Goal: Task Accomplishment & Management: Manage account settings

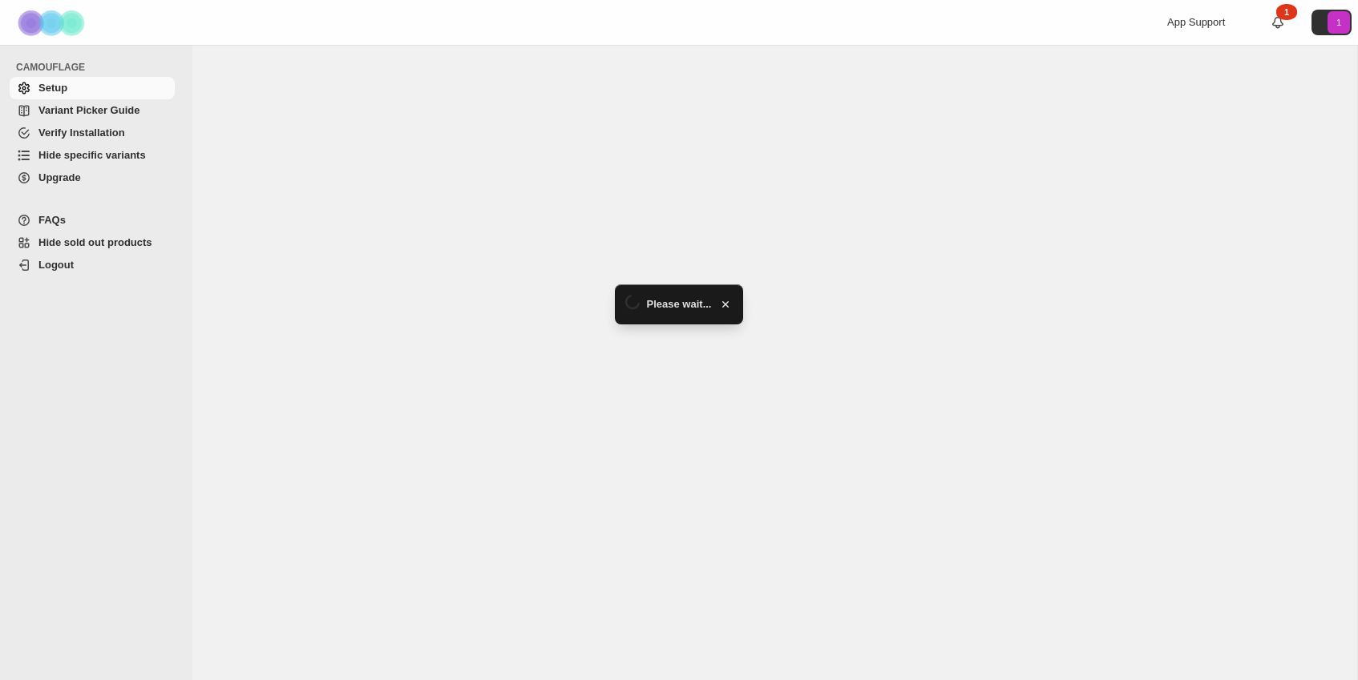
select select "**********"
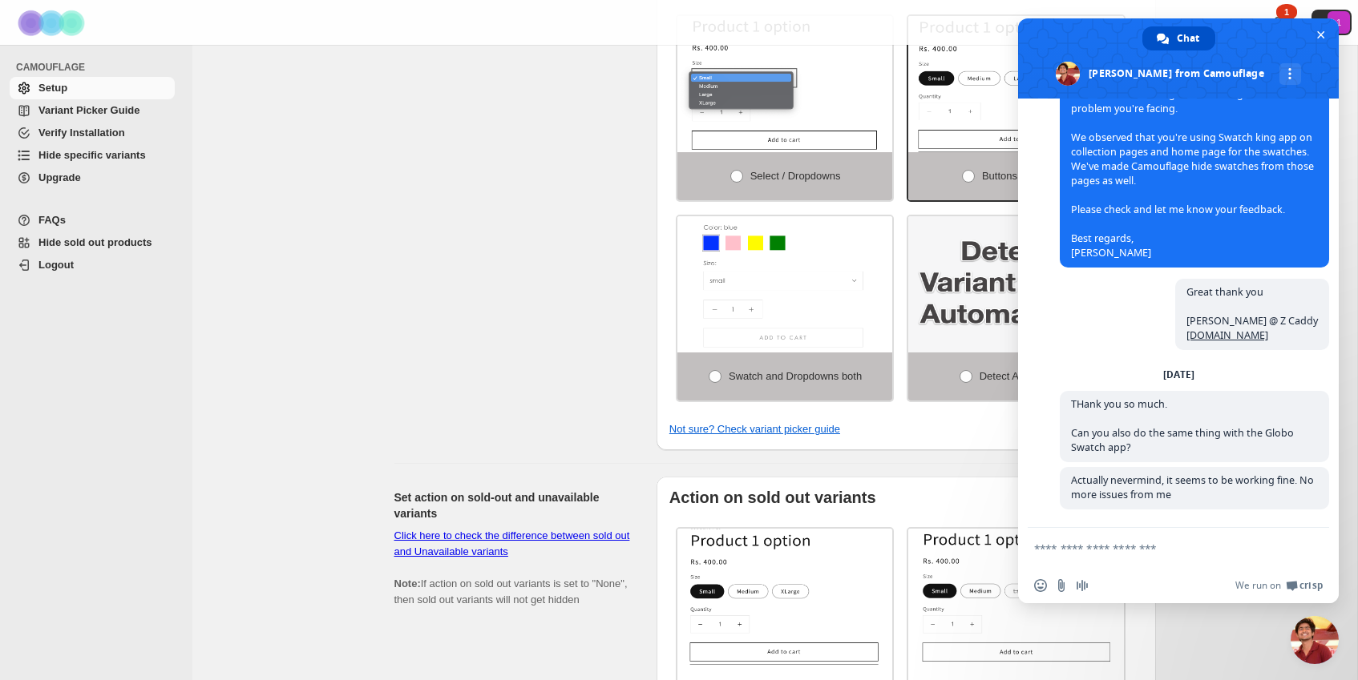
scroll to position [620, 0]
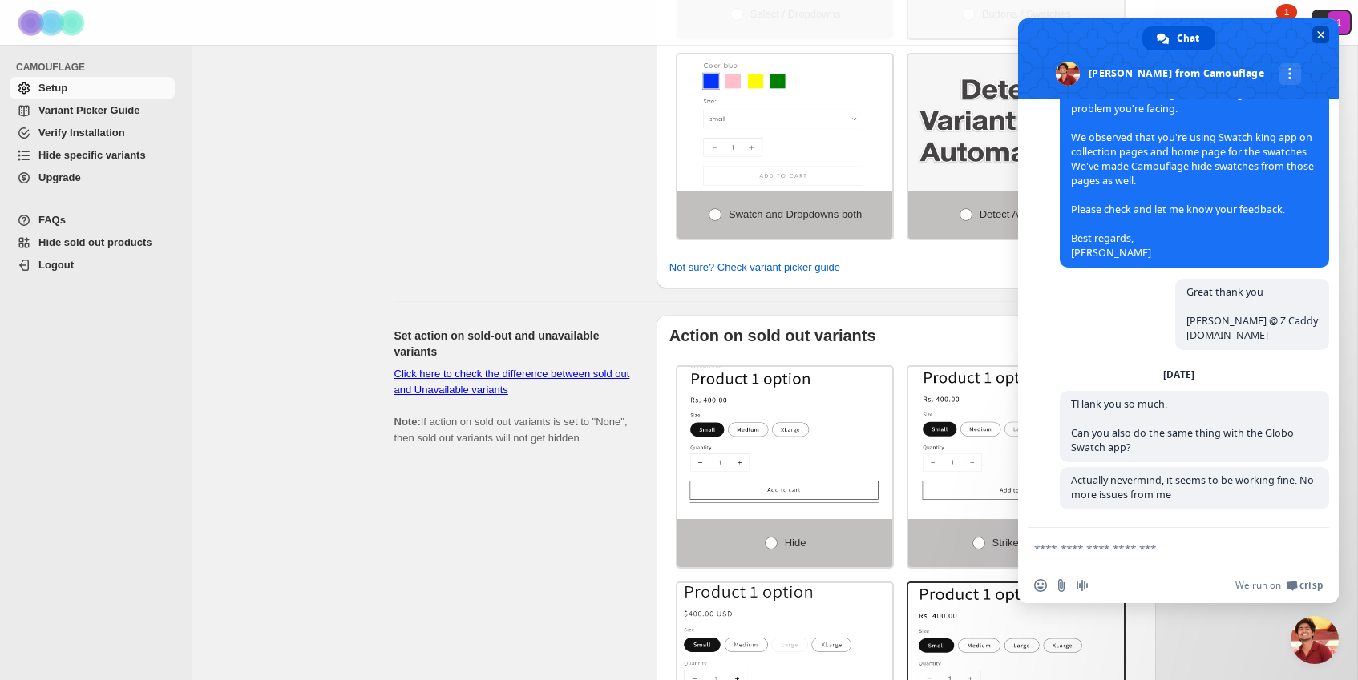
click at [1317, 36] on span "Close chat" at bounding box center [1321, 35] width 8 height 8
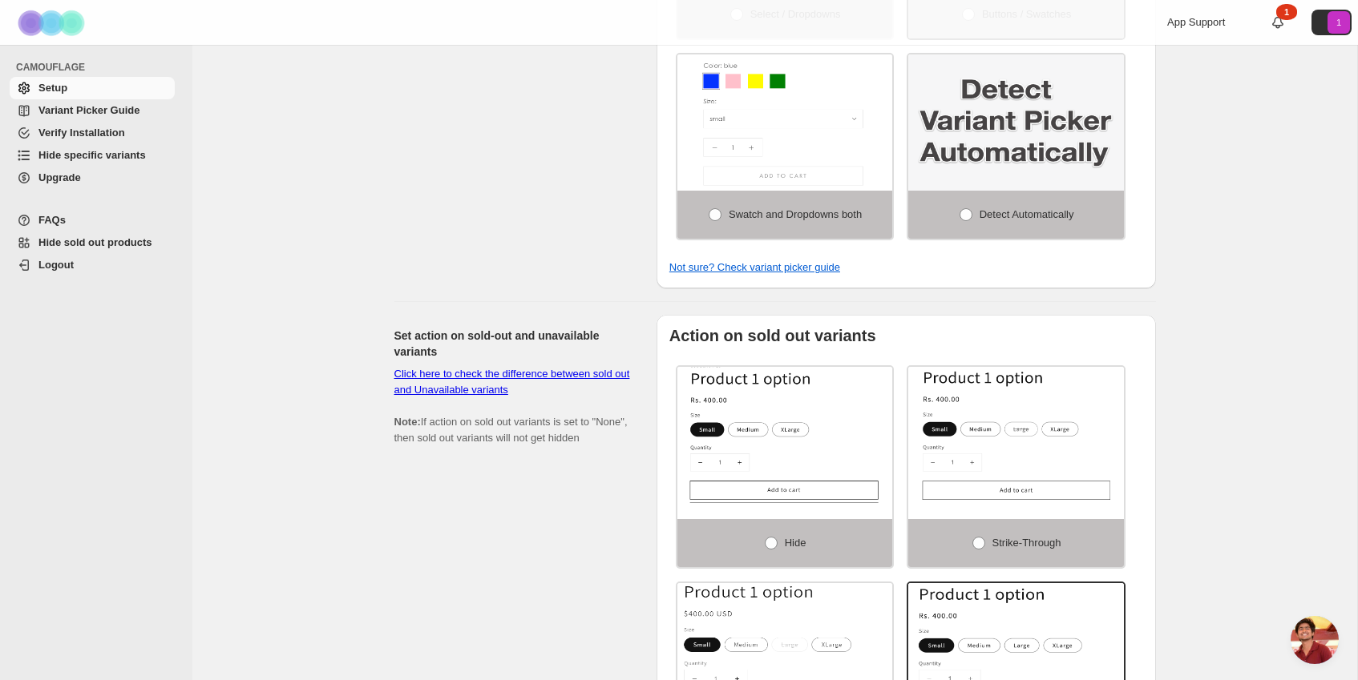
click at [69, 107] on span "Variant Picker Guide" at bounding box center [88, 110] width 101 height 12
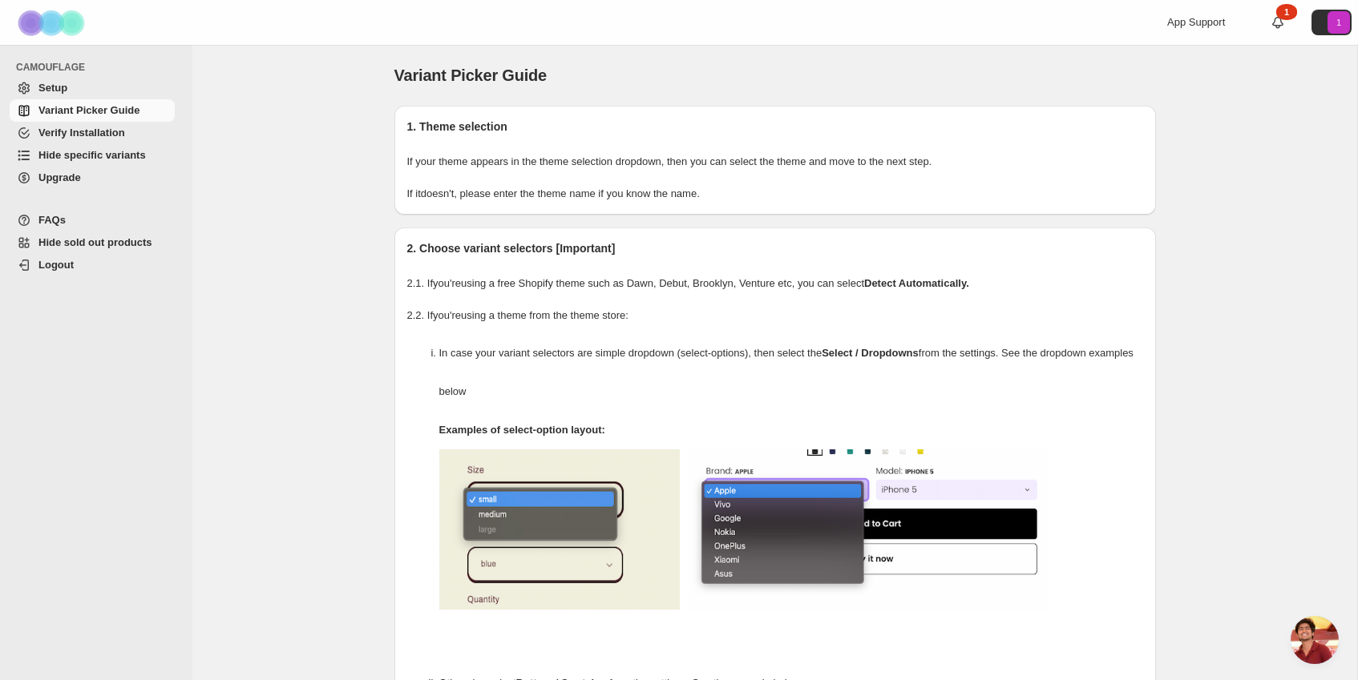
click at [115, 156] on span "Hide specific variants" at bounding box center [91, 155] width 107 height 12
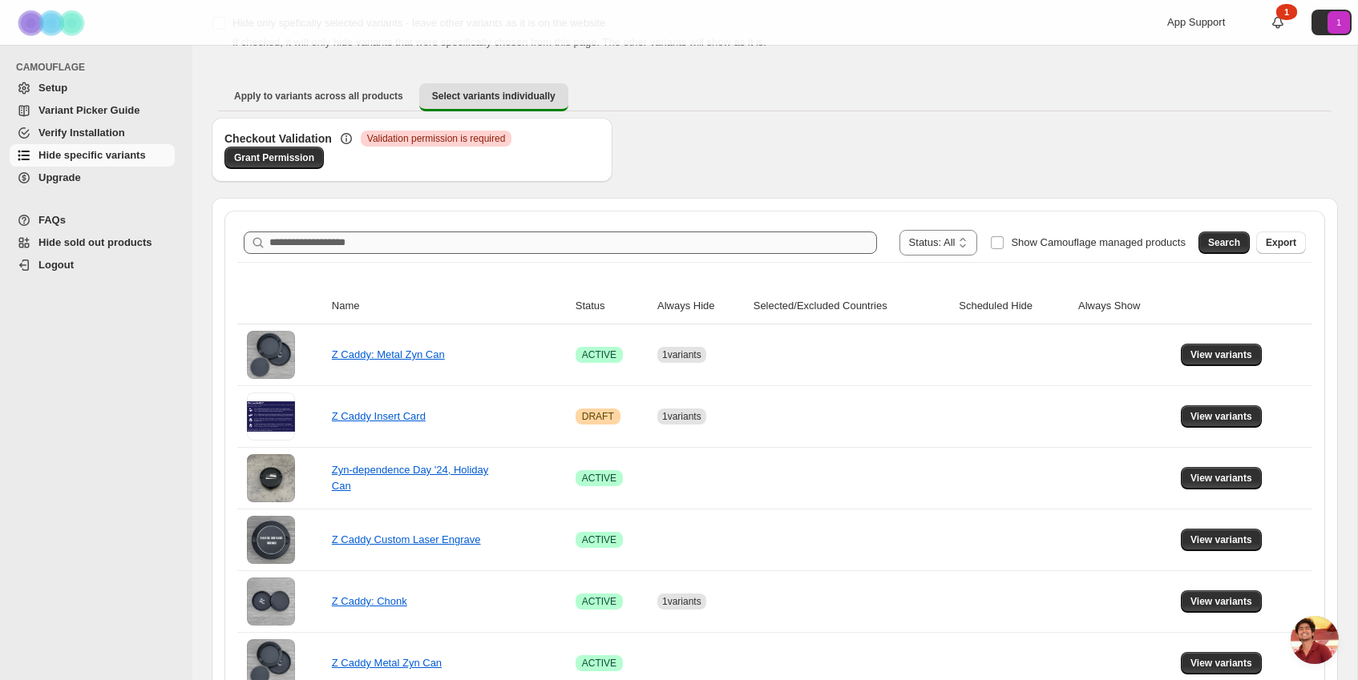
scroll to position [119, 0]
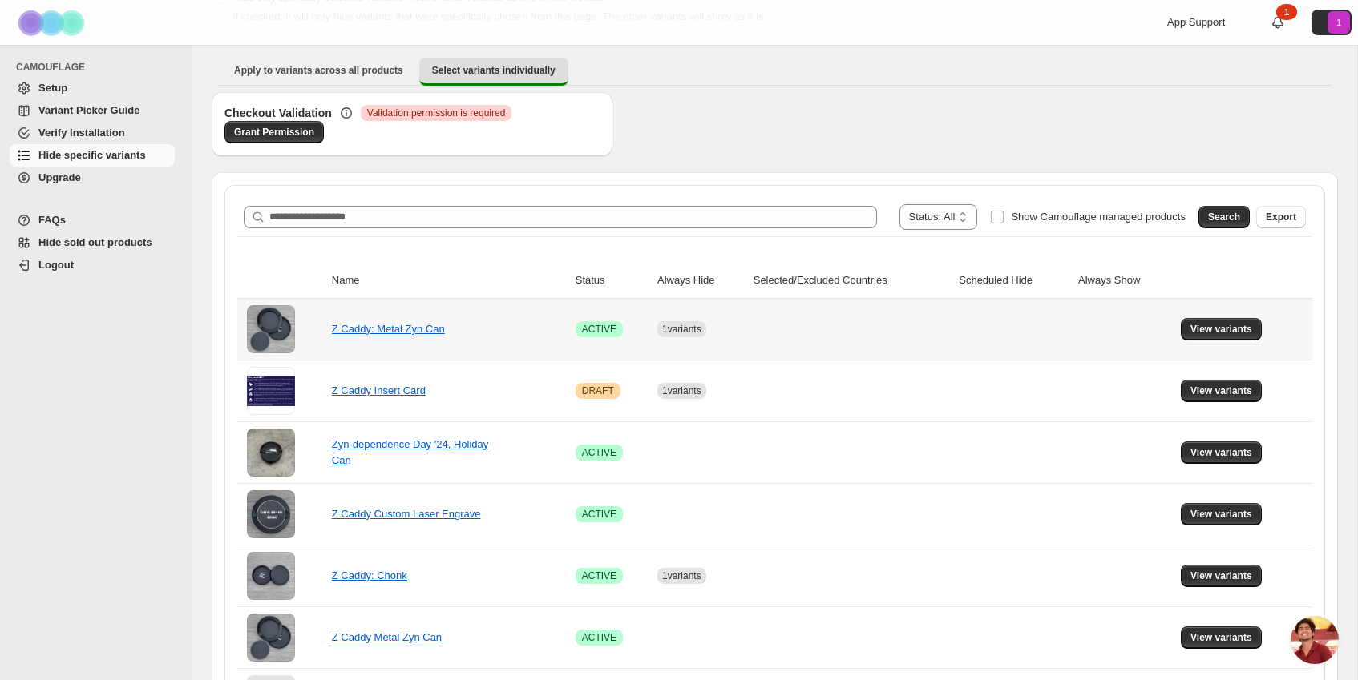
drag, startPoint x: 430, startPoint y: 336, endPoint x: 696, endPoint y: 340, distance: 266.1
click at [692, 341] on tr "Z Caddy: Metal Zyn Can Success ACTIVE 1 variants View variants" at bounding box center [774, 329] width 1075 height 61
click at [1273, 332] on td "View variants" at bounding box center [1244, 329] width 136 height 61
click at [1238, 332] on span "View variants" at bounding box center [1221, 329] width 62 height 13
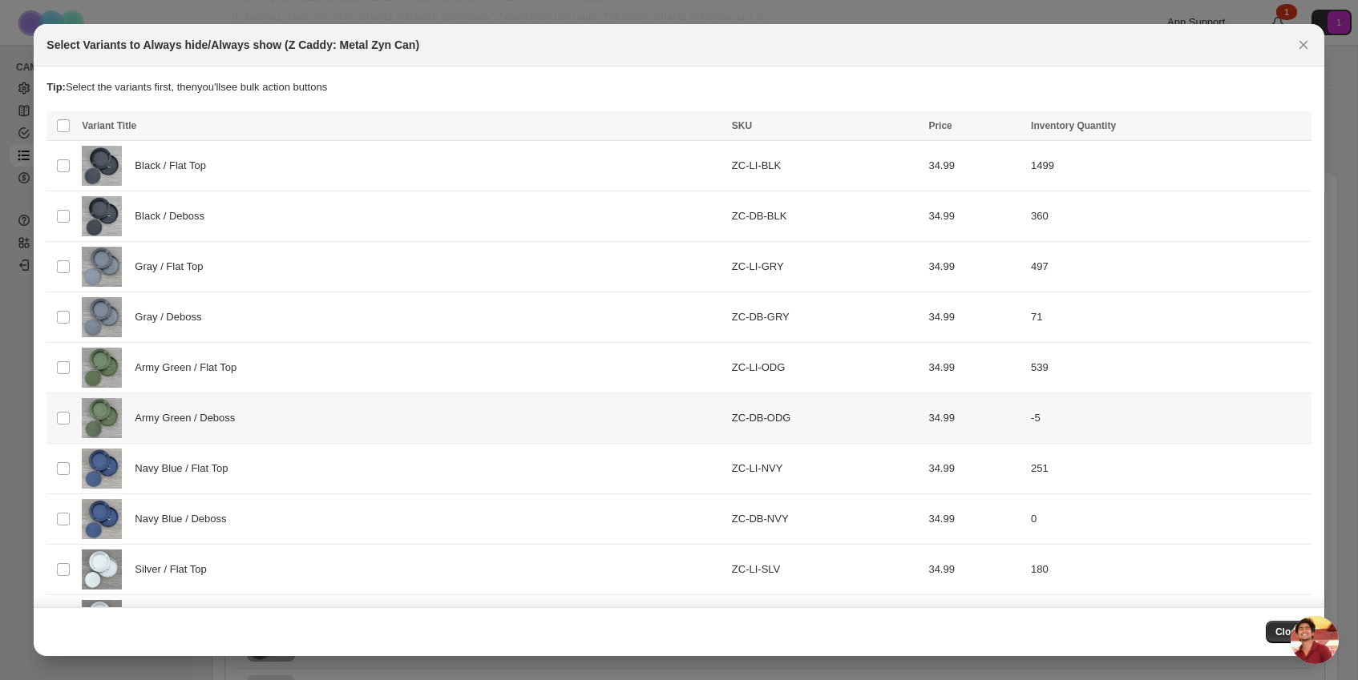
scroll to position [606, 0]
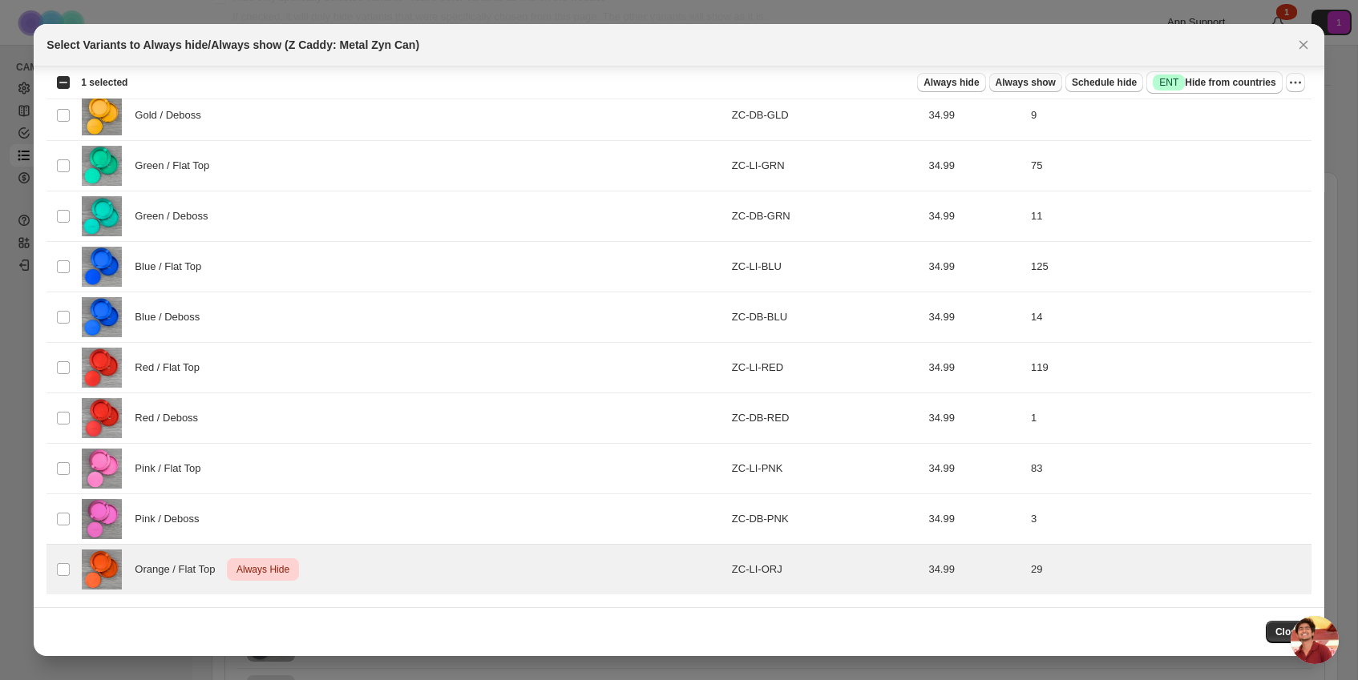
click at [1019, 79] on span "Always show" at bounding box center [1025, 82] width 60 height 13
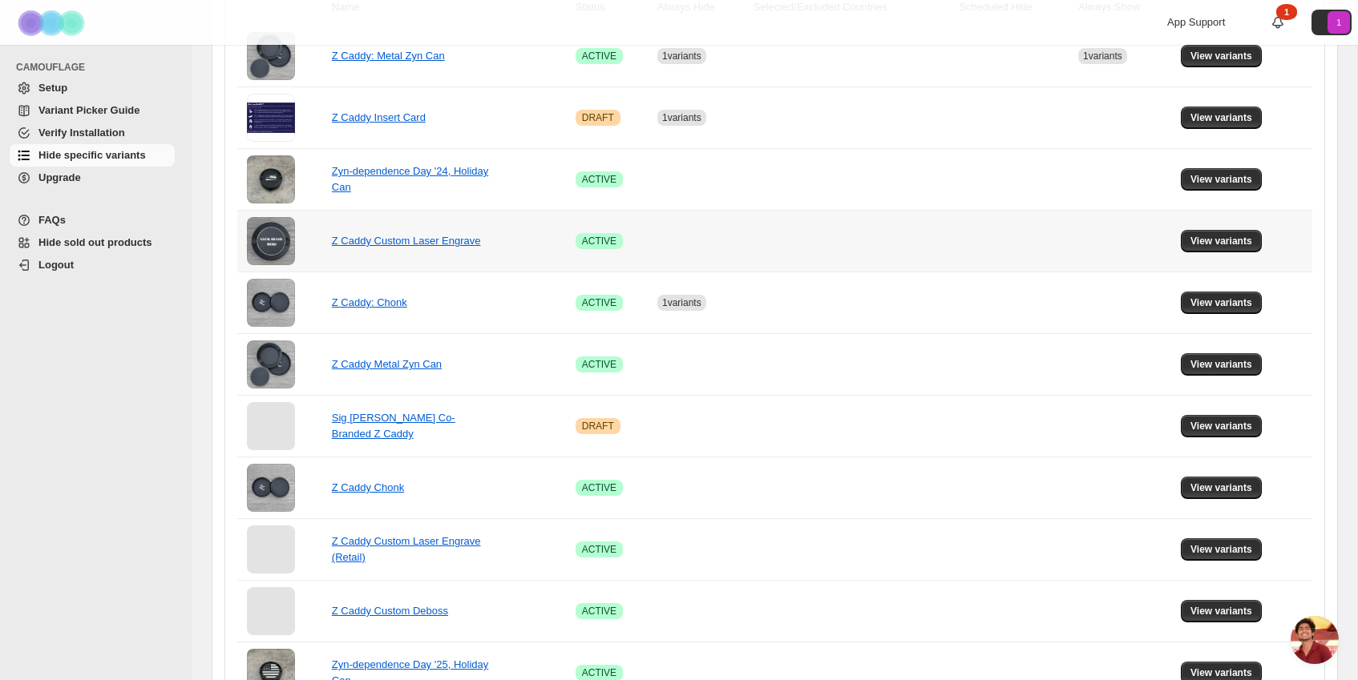
scroll to position [402, 0]
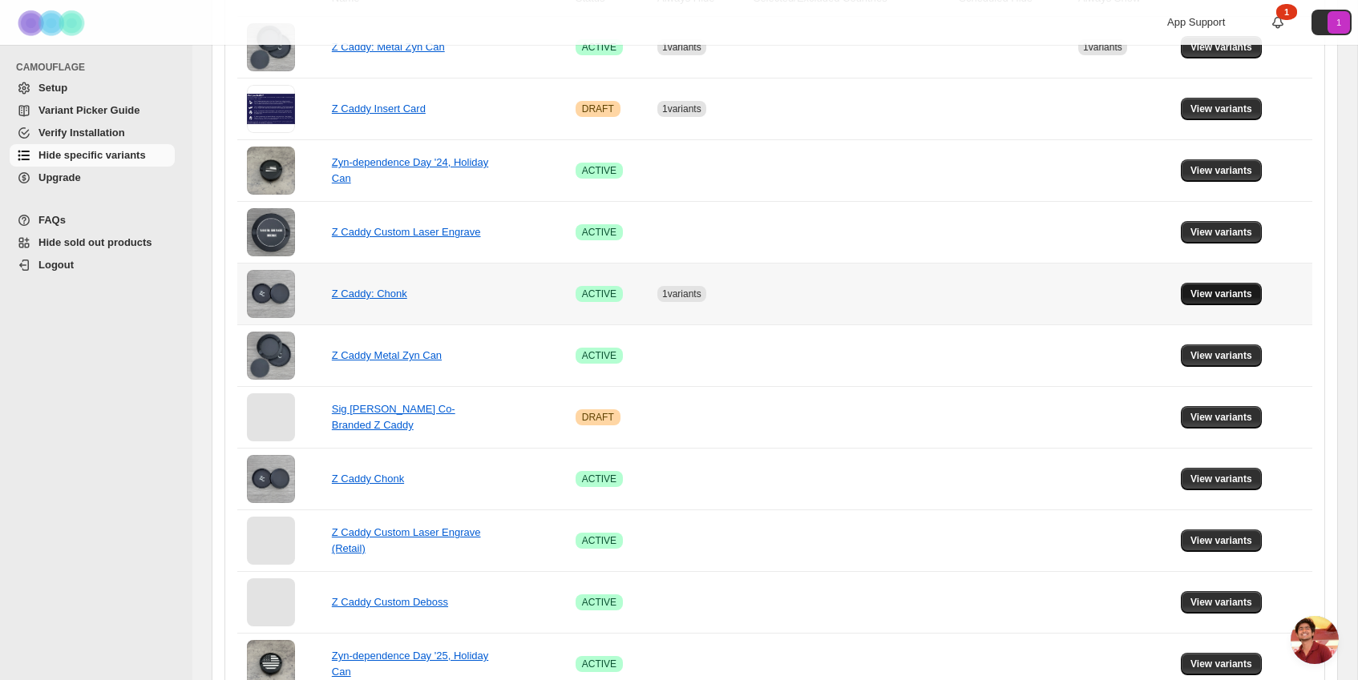
click at [1207, 293] on span "View variants" at bounding box center [1221, 294] width 62 height 13
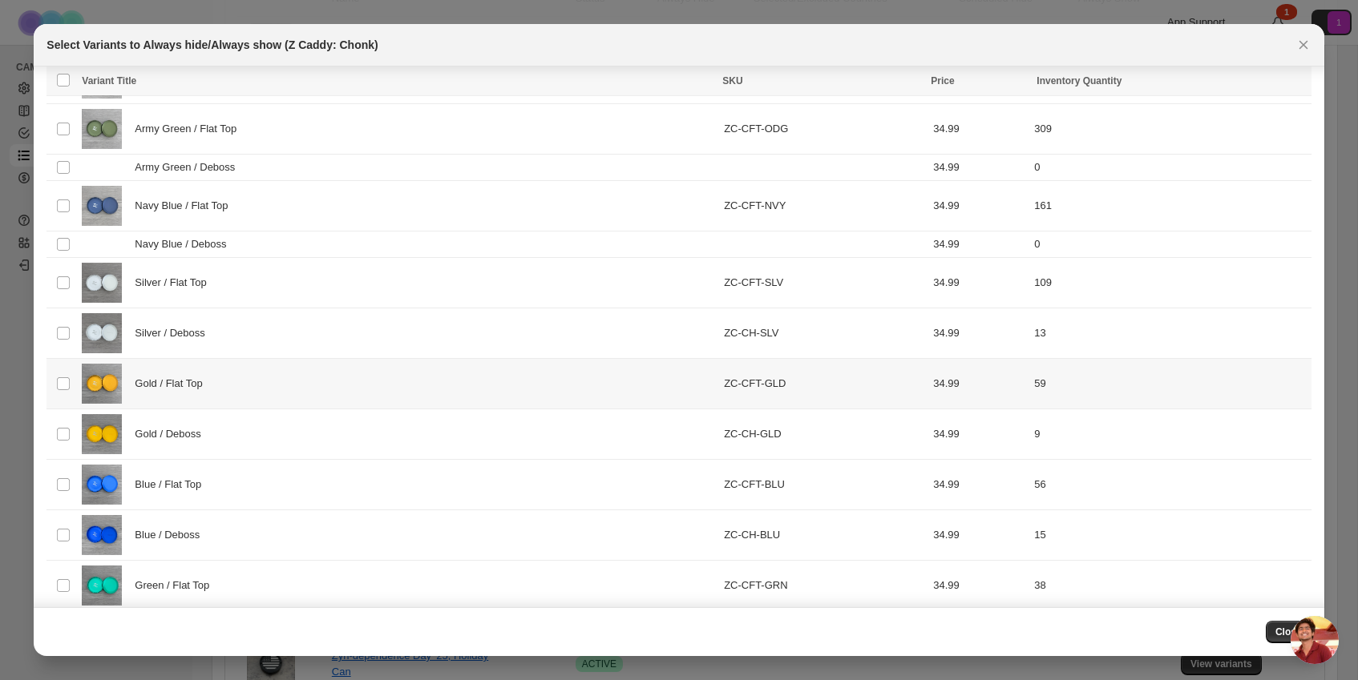
scroll to position [558, 0]
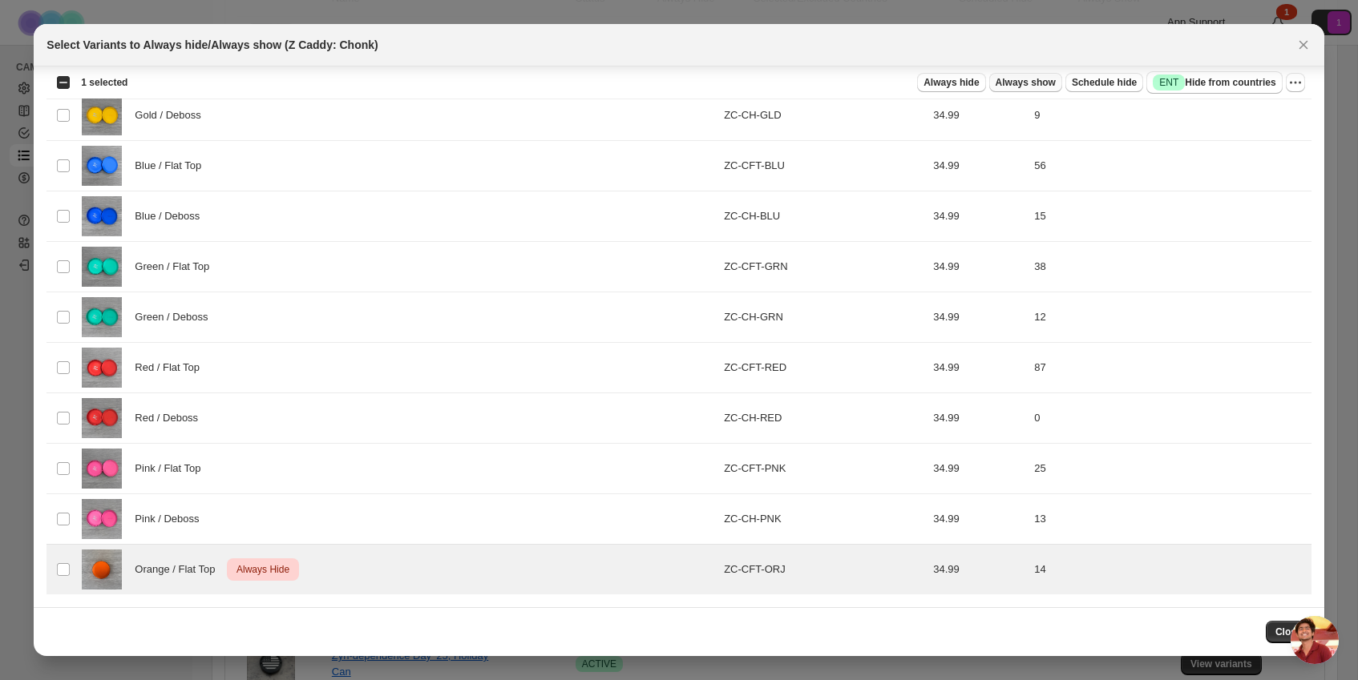
click at [1003, 79] on span "Always show" at bounding box center [1025, 82] width 60 height 13
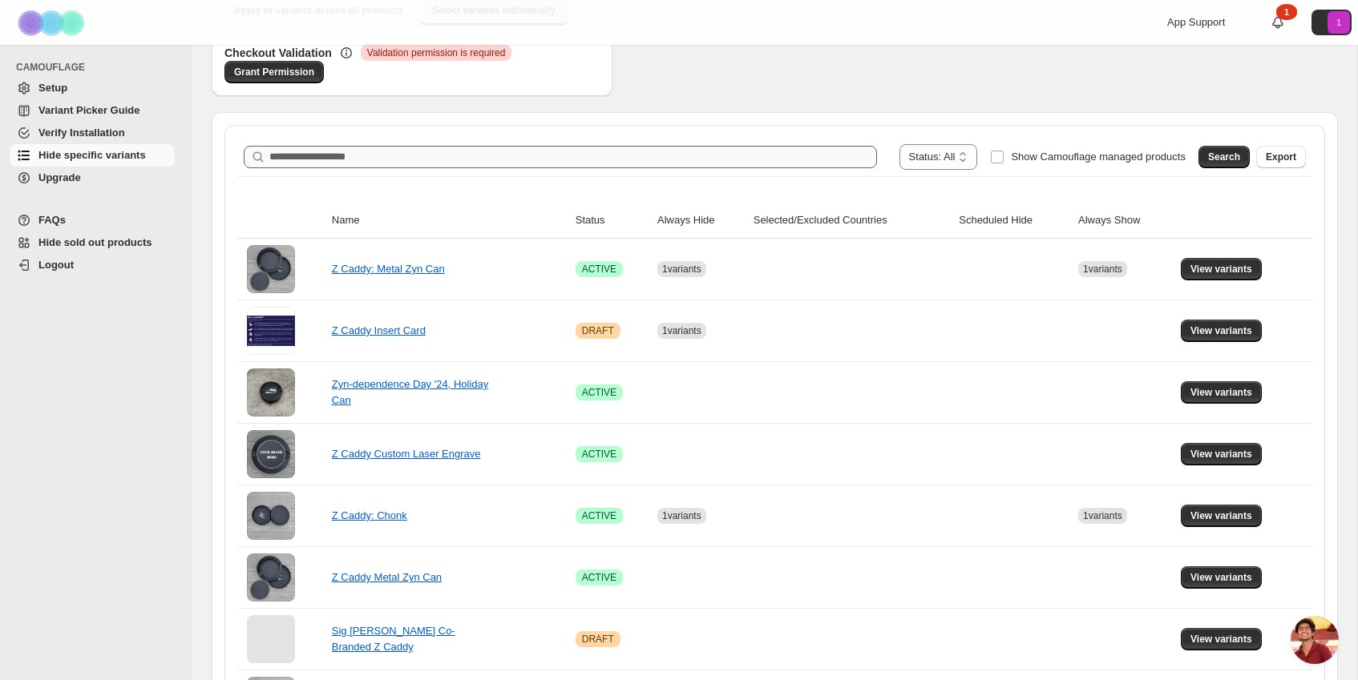
scroll to position [181, 0]
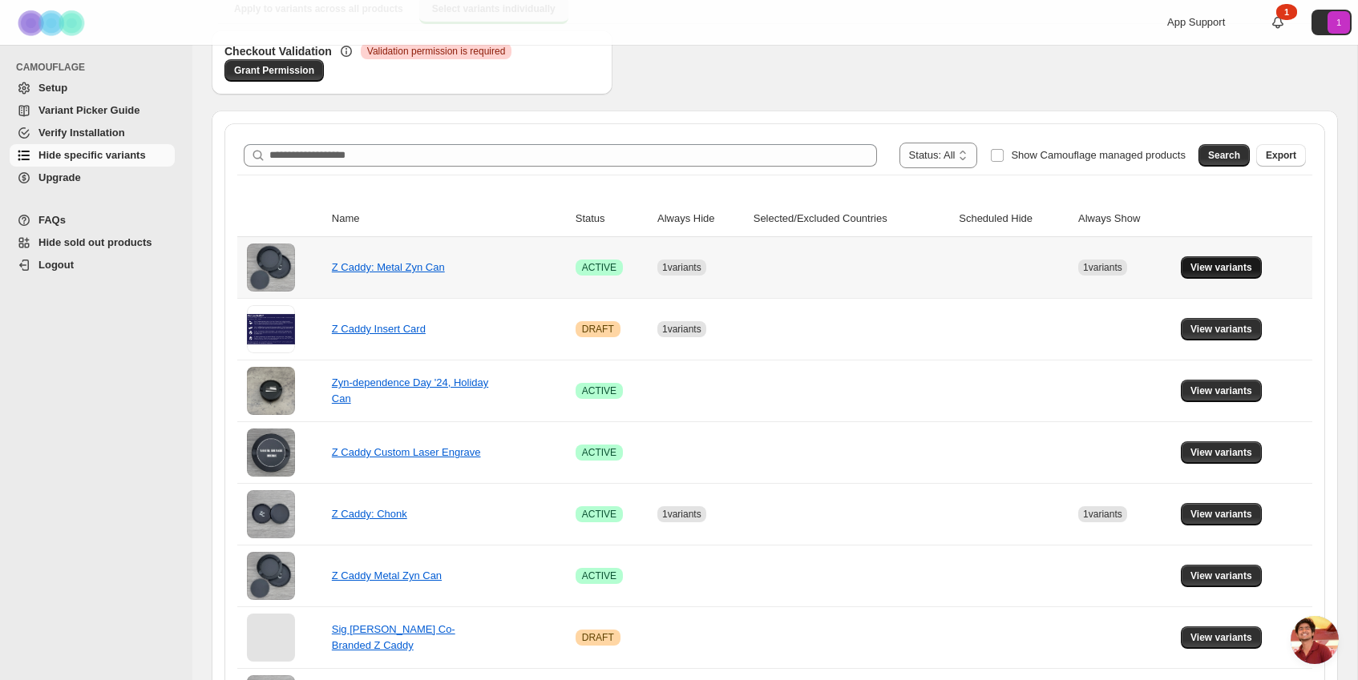
click at [1203, 259] on button "View variants" at bounding box center [1221, 267] width 81 height 22
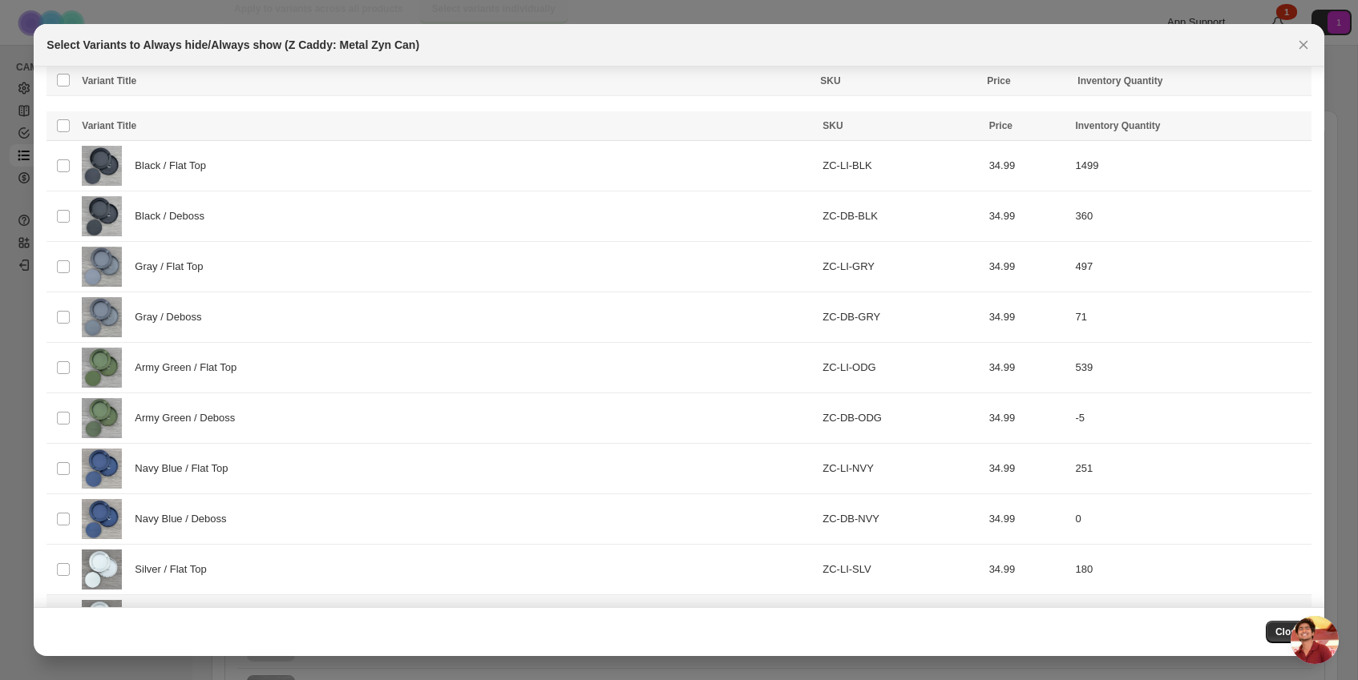
scroll to position [606, 0]
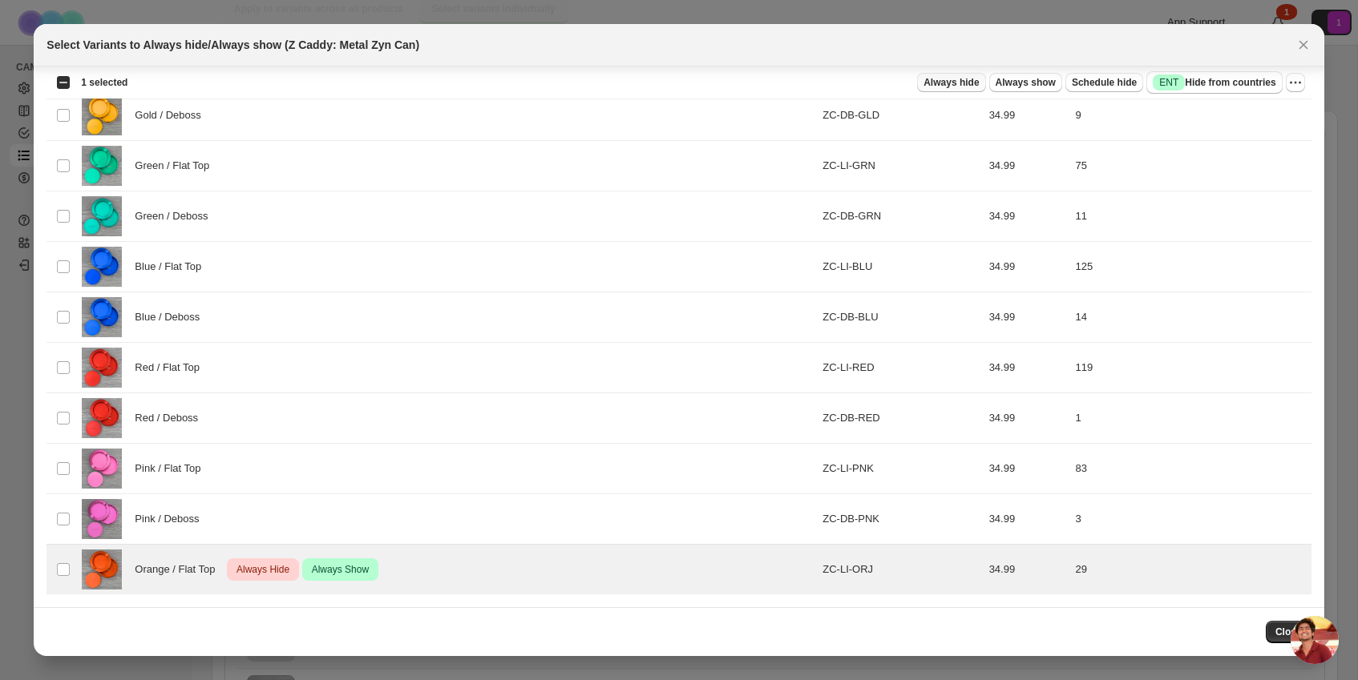
click at [953, 81] on span "Always hide" at bounding box center [950, 82] width 55 height 13
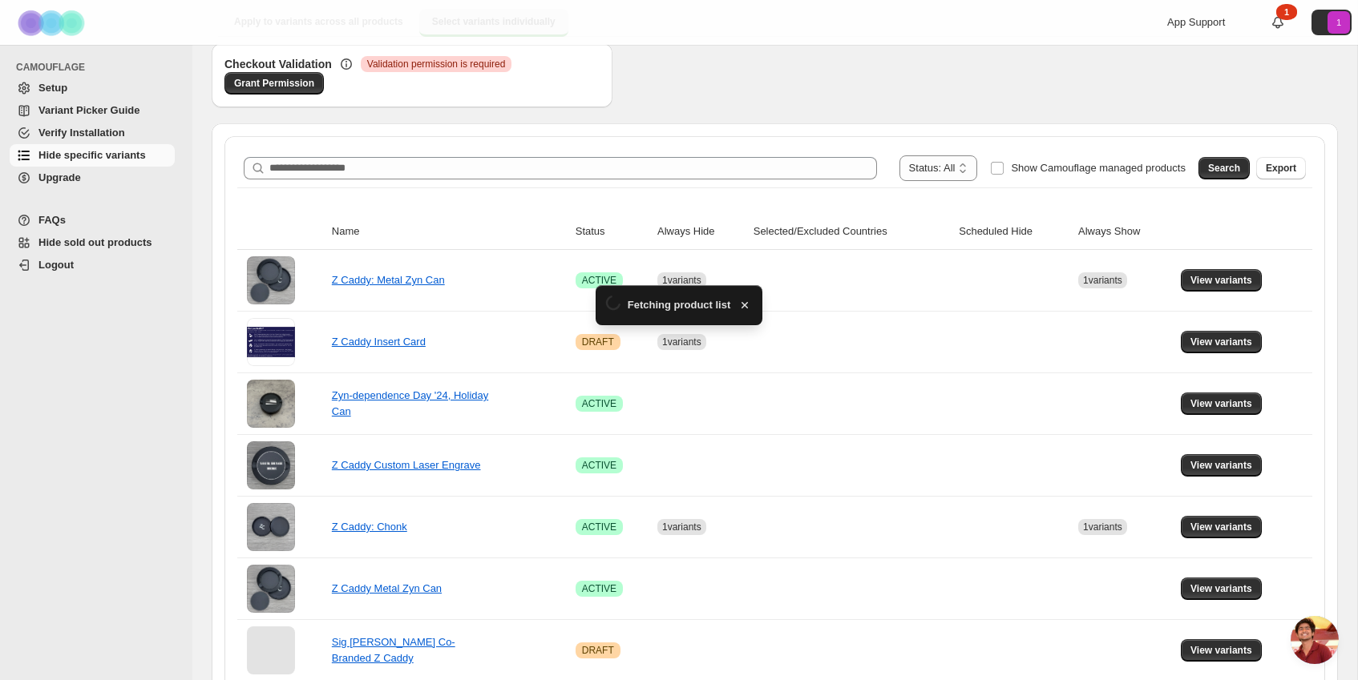
scroll to position [181, 0]
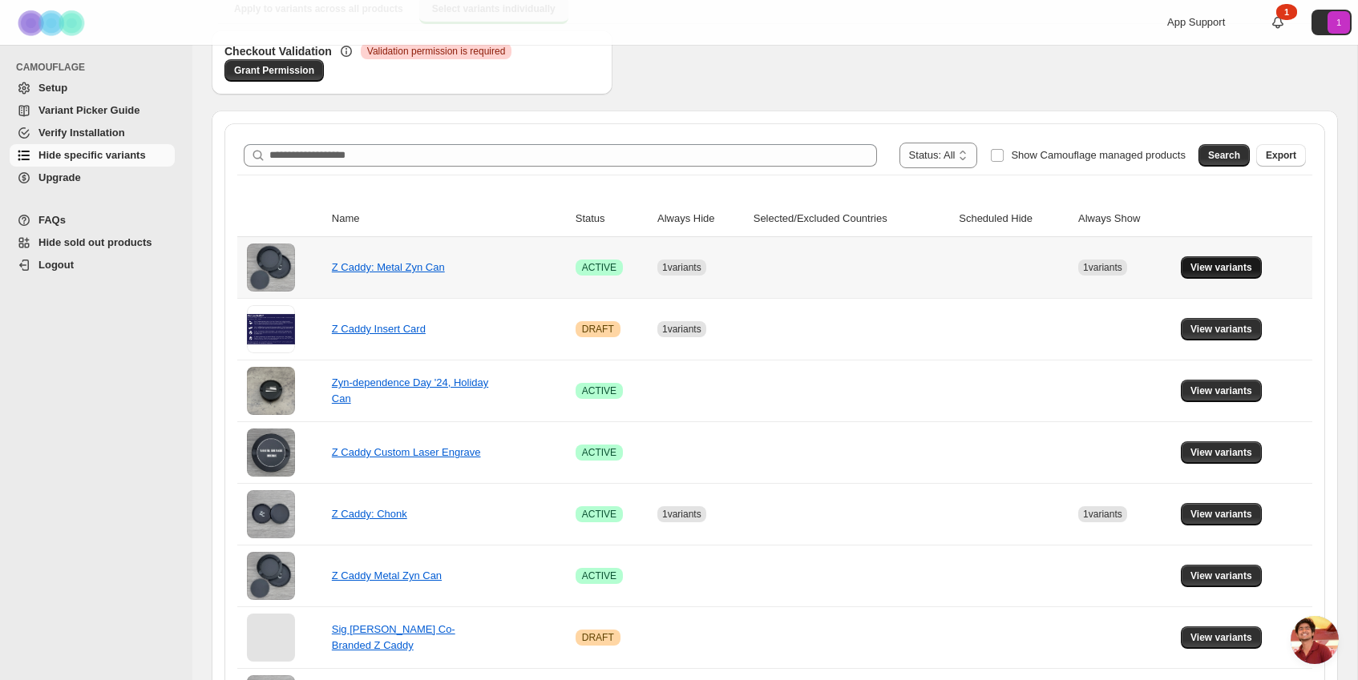
click at [1234, 277] on button "View variants" at bounding box center [1221, 267] width 81 height 22
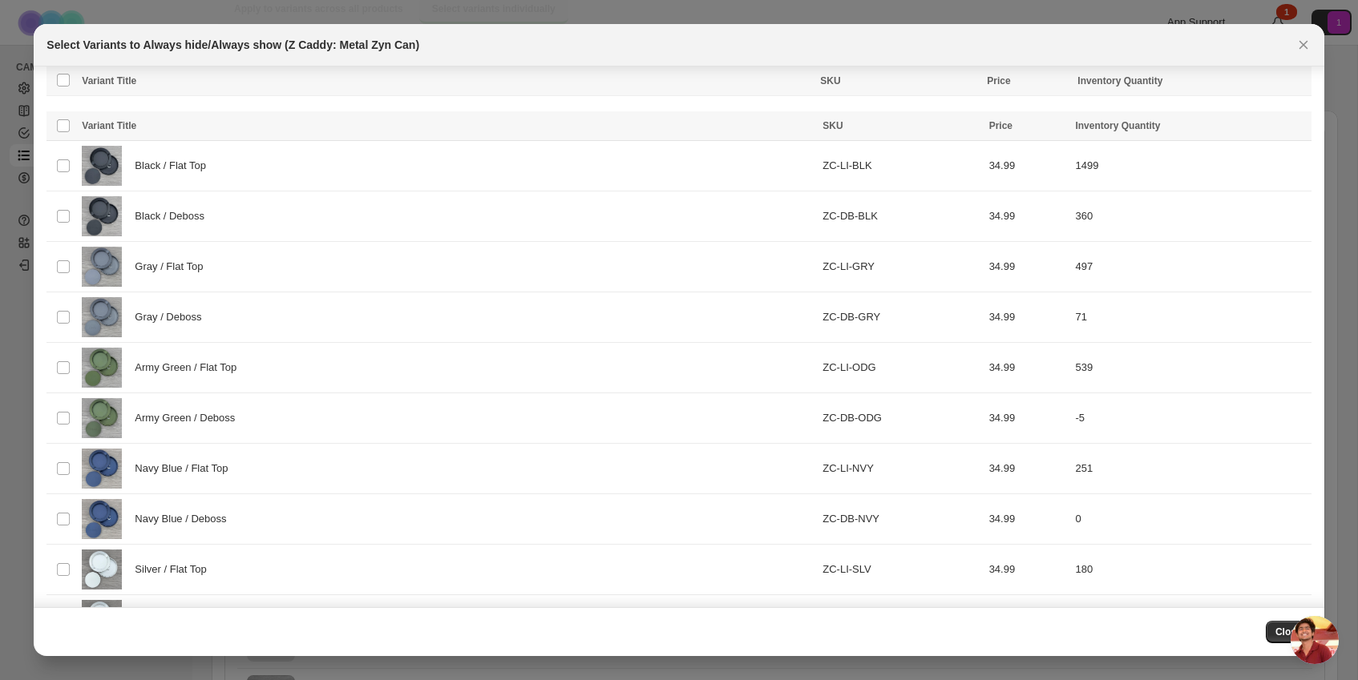
scroll to position [606, 0]
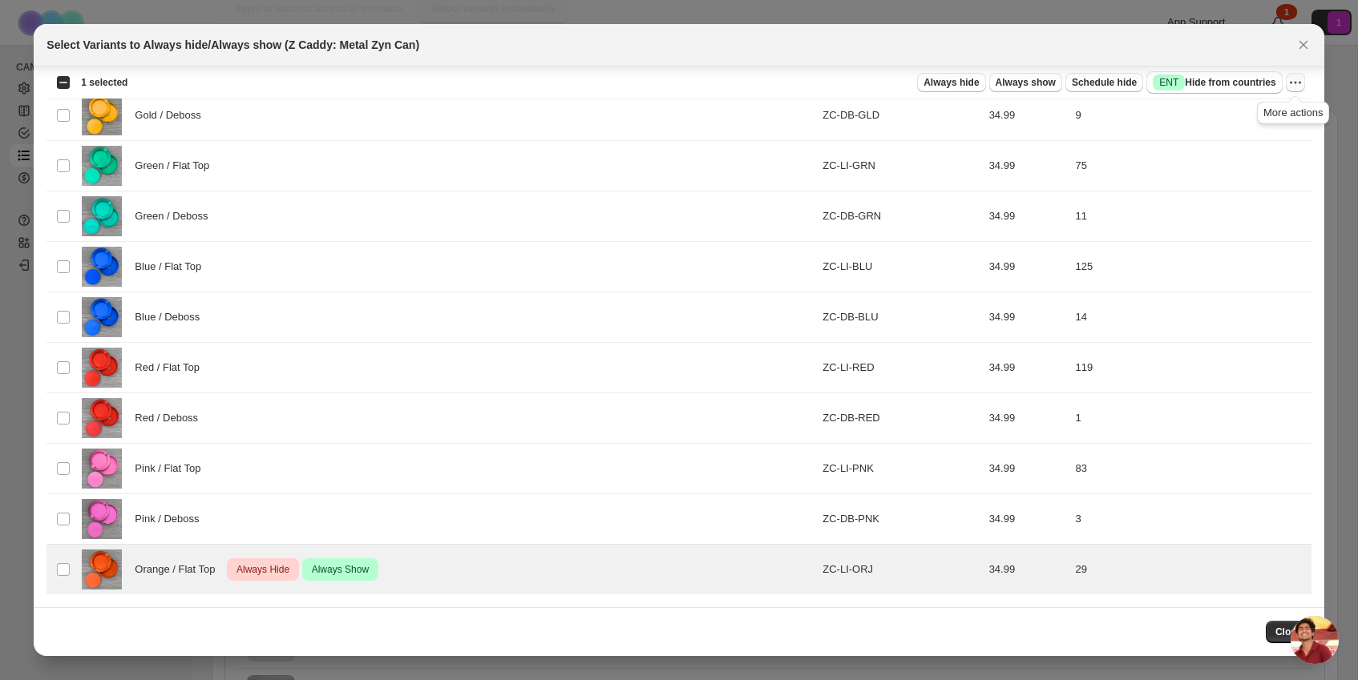
click at [1293, 76] on icon "More actions" at bounding box center [1295, 83] width 16 height 16
click at [1263, 111] on span "Undo always hide" at bounding box center [1236, 115] width 116 height 16
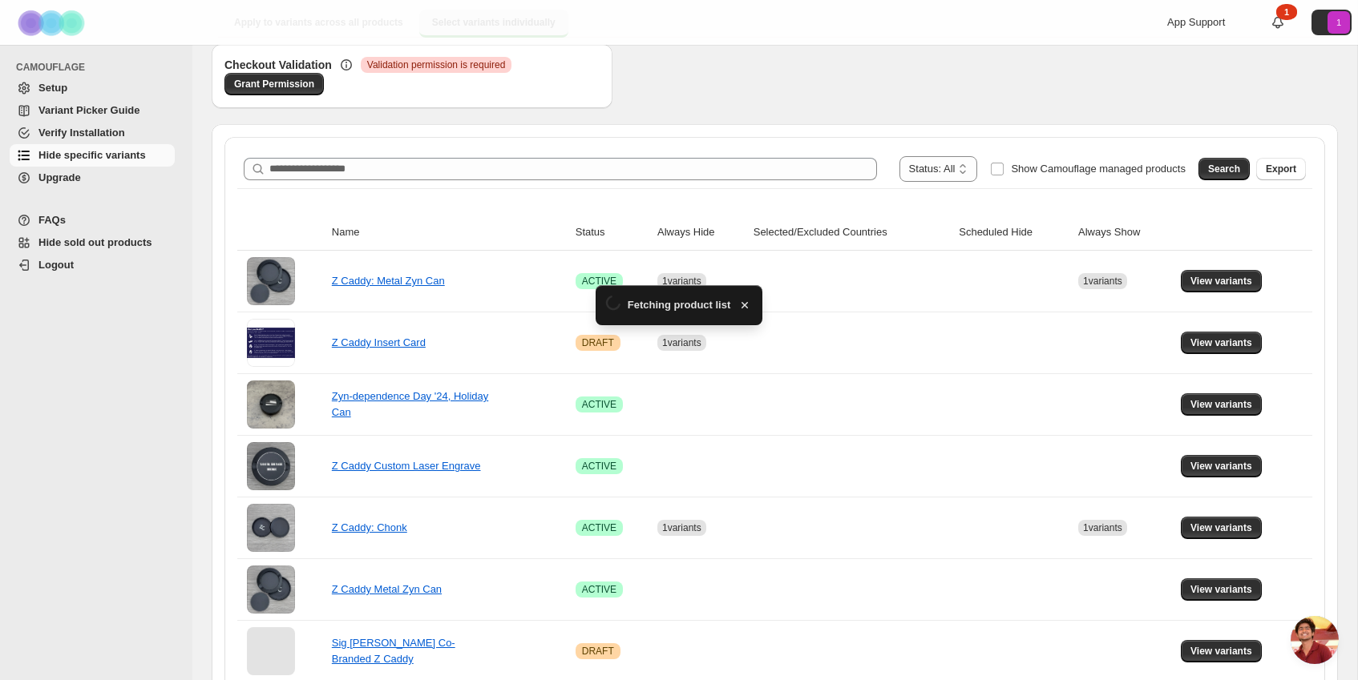
scroll to position [181, 0]
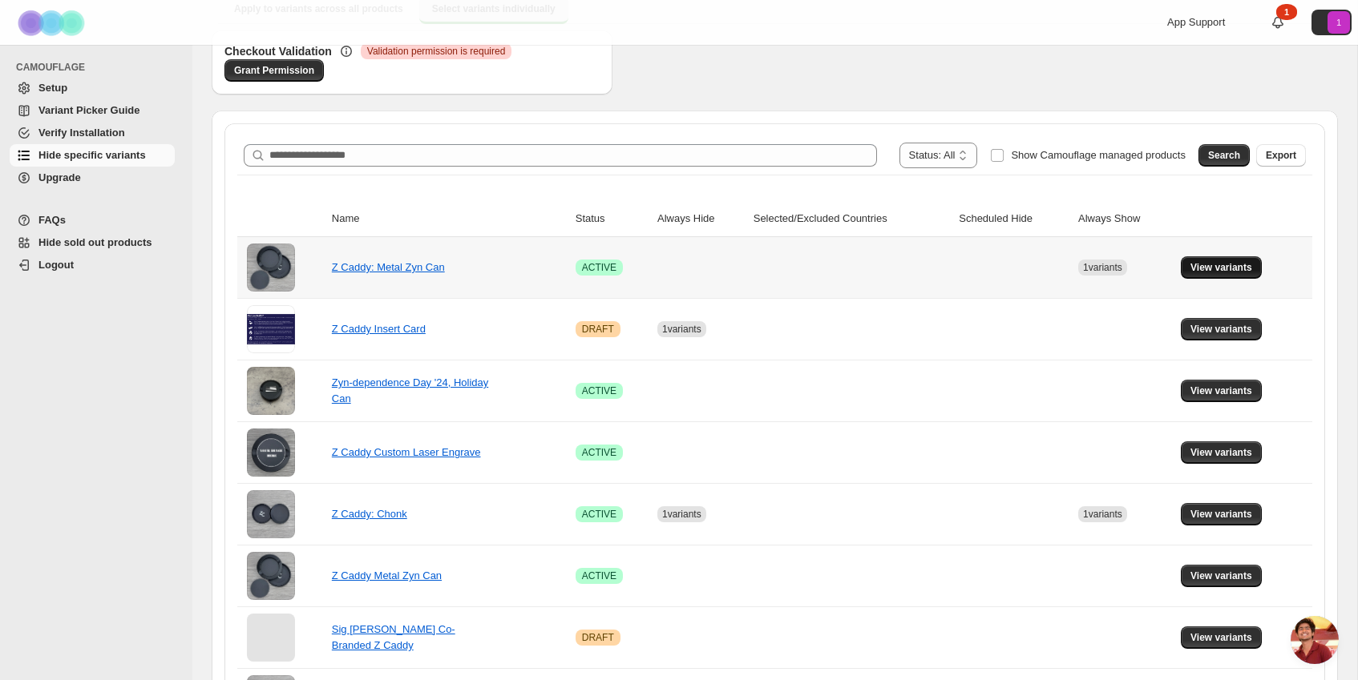
click at [1233, 259] on button "View variants" at bounding box center [1221, 267] width 81 height 22
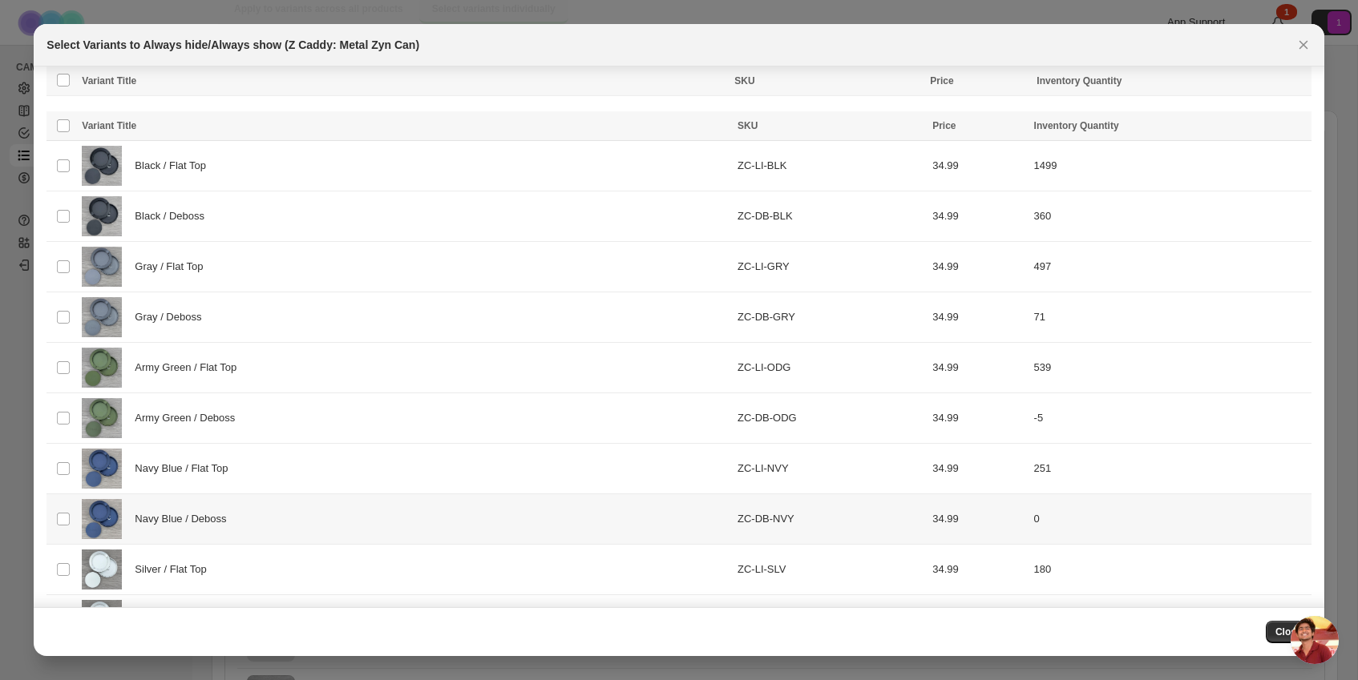
scroll to position [606, 0]
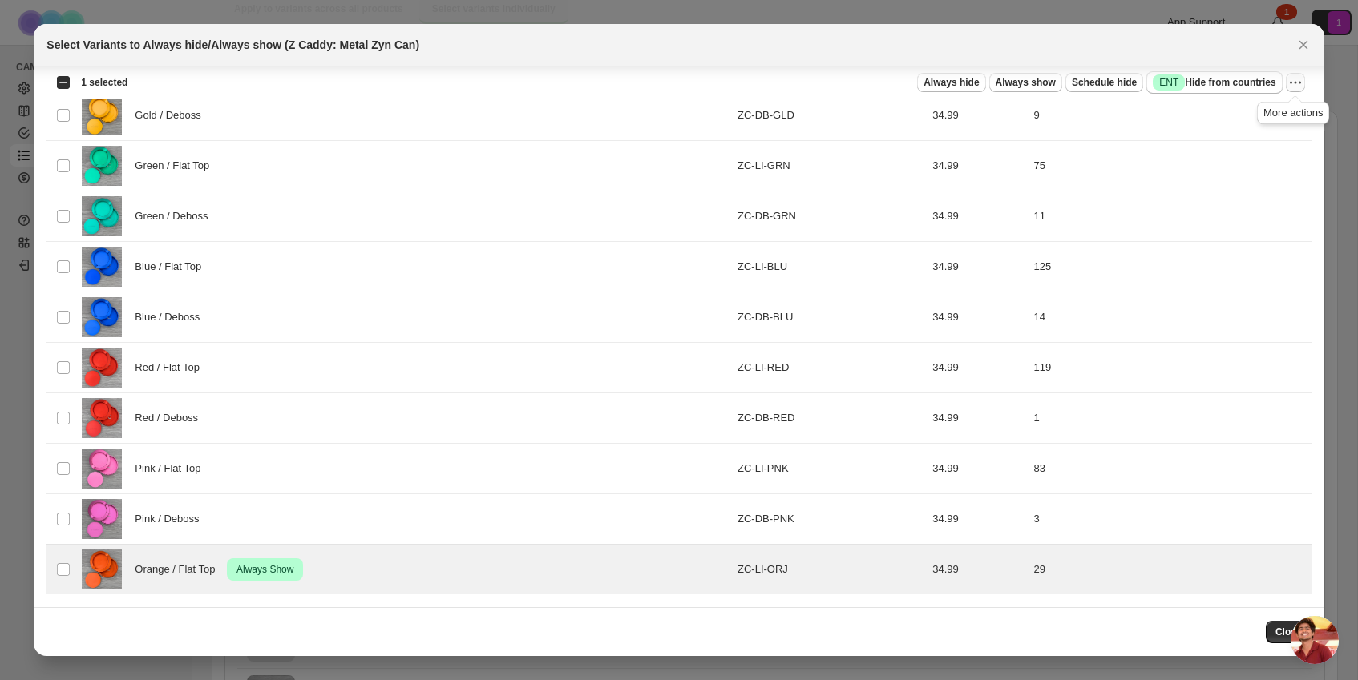
click at [1287, 81] on icon "More actions" at bounding box center [1295, 83] width 16 height 16
click at [1264, 139] on span "Undo always show" at bounding box center [1236, 142] width 116 height 16
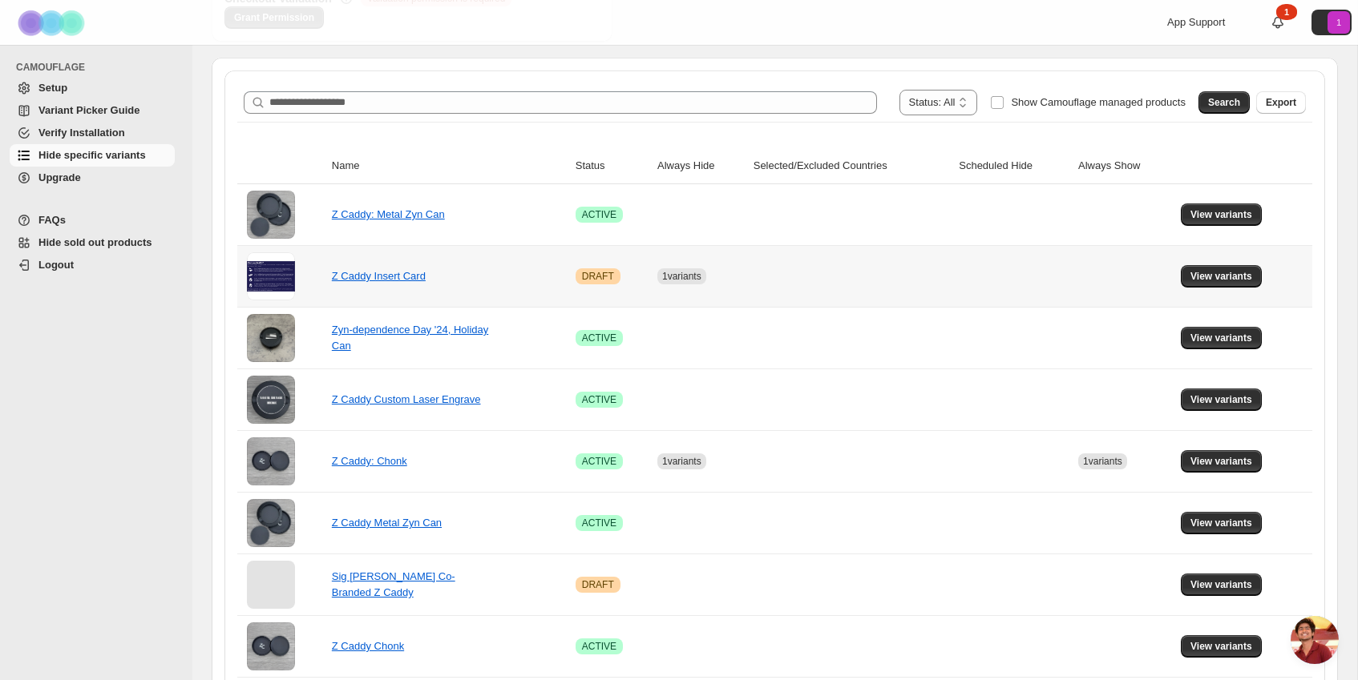
scroll to position [301, 0]
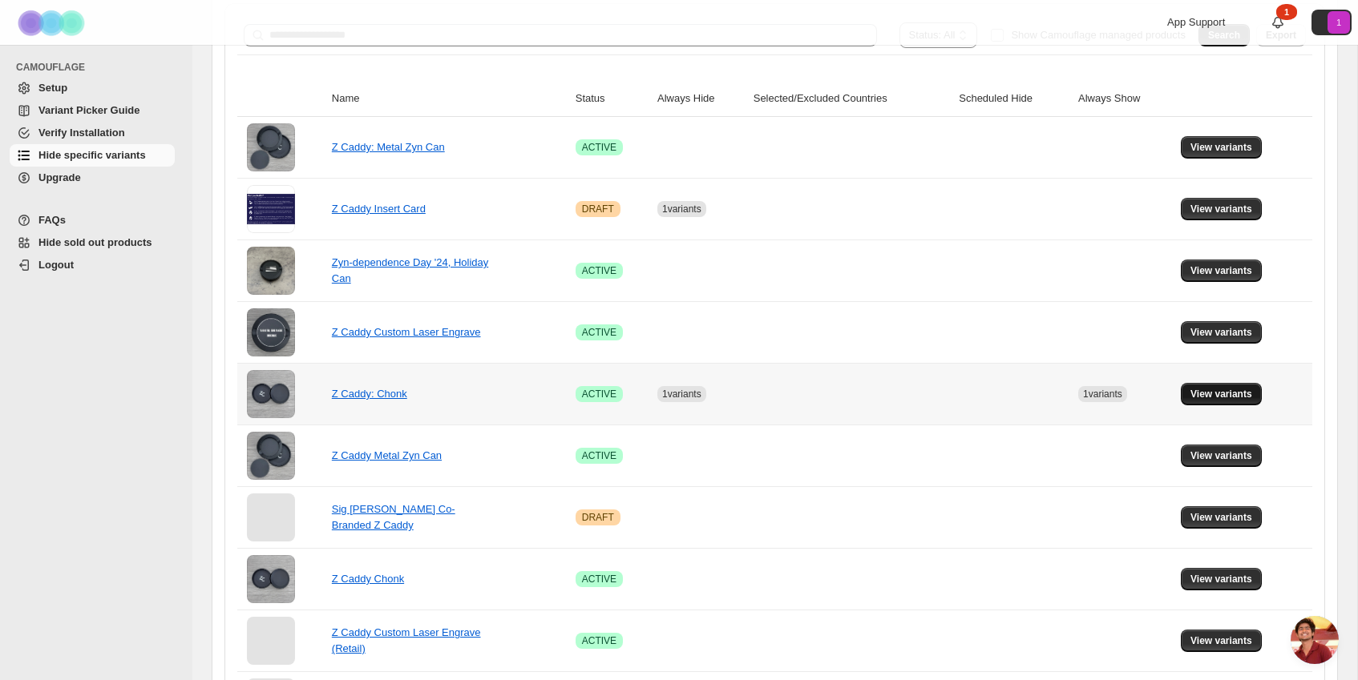
click at [1211, 395] on span "View variants" at bounding box center [1221, 394] width 62 height 13
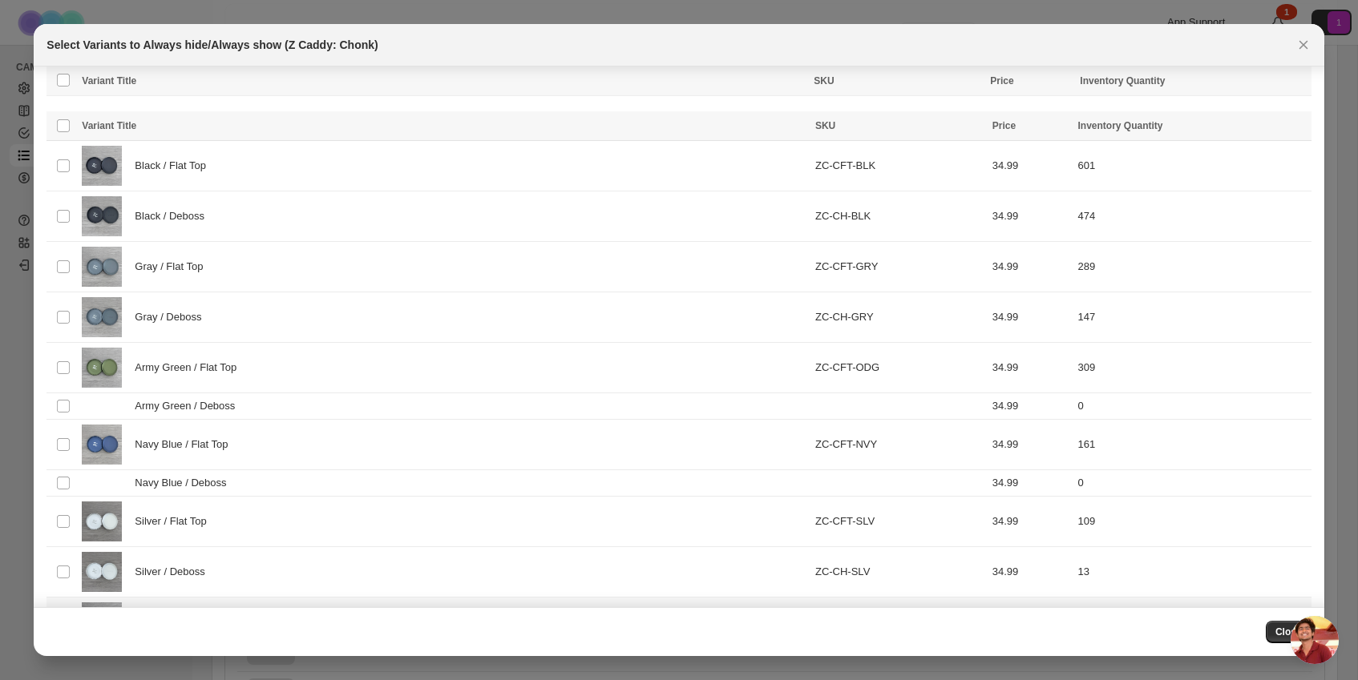
scroll to position [558, 0]
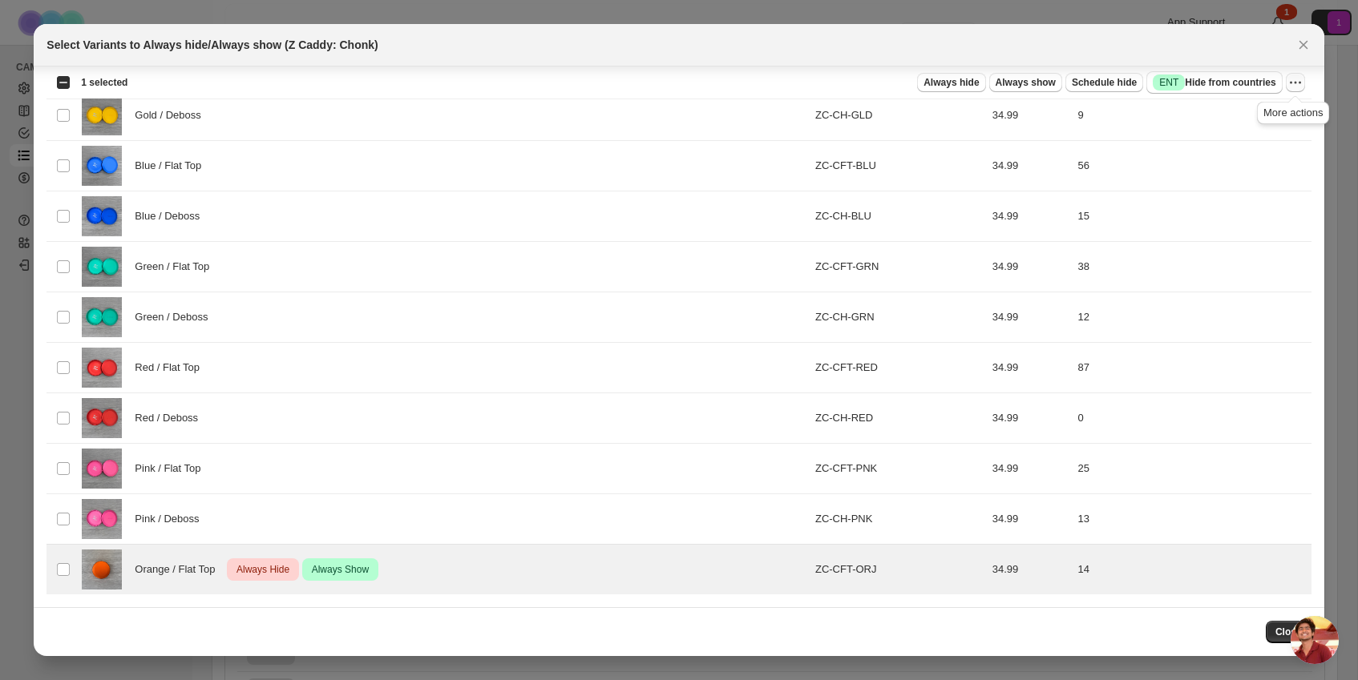
click at [1296, 87] on icon "More actions" at bounding box center [1295, 83] width 16 height 16
click at [1253, 114] on span "Undo always hide" at bounding box center [1219, 114] width 83 height 12
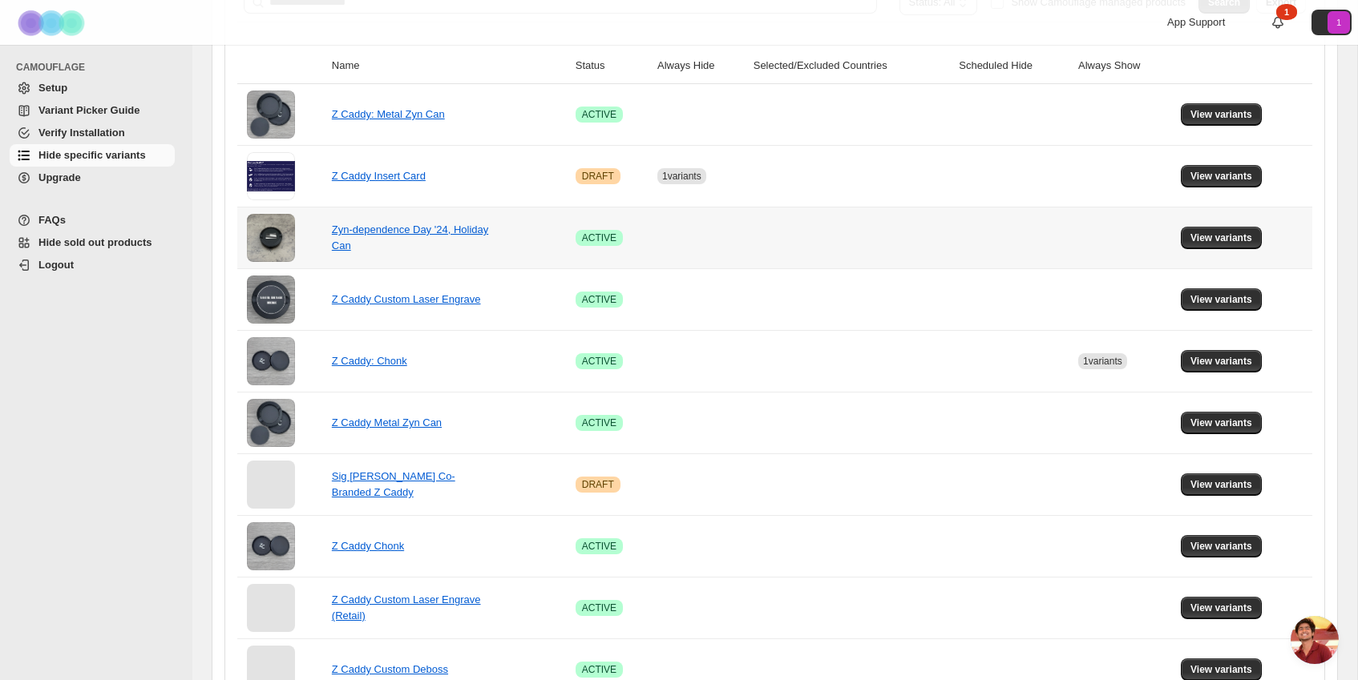
scroll to position [341, 0]
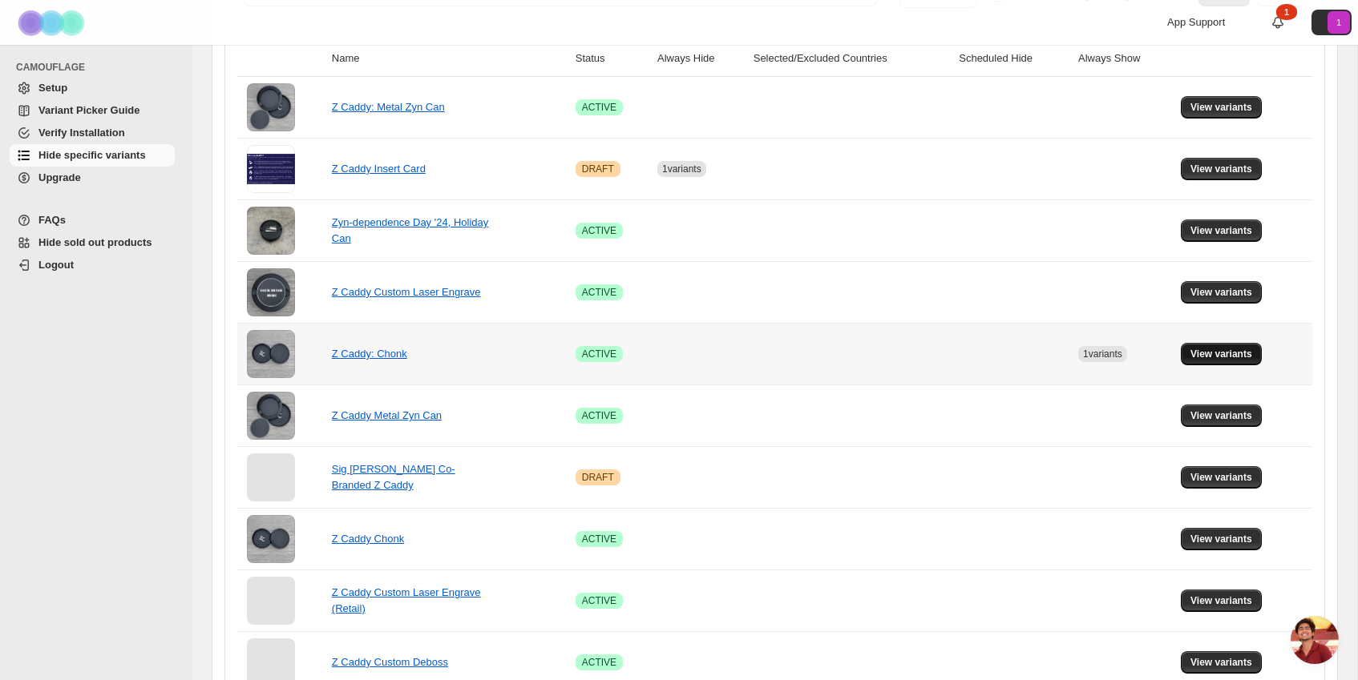
click at [1219, 353] on span "View variants" at bounding box center [1221, 354] width 62 height 13
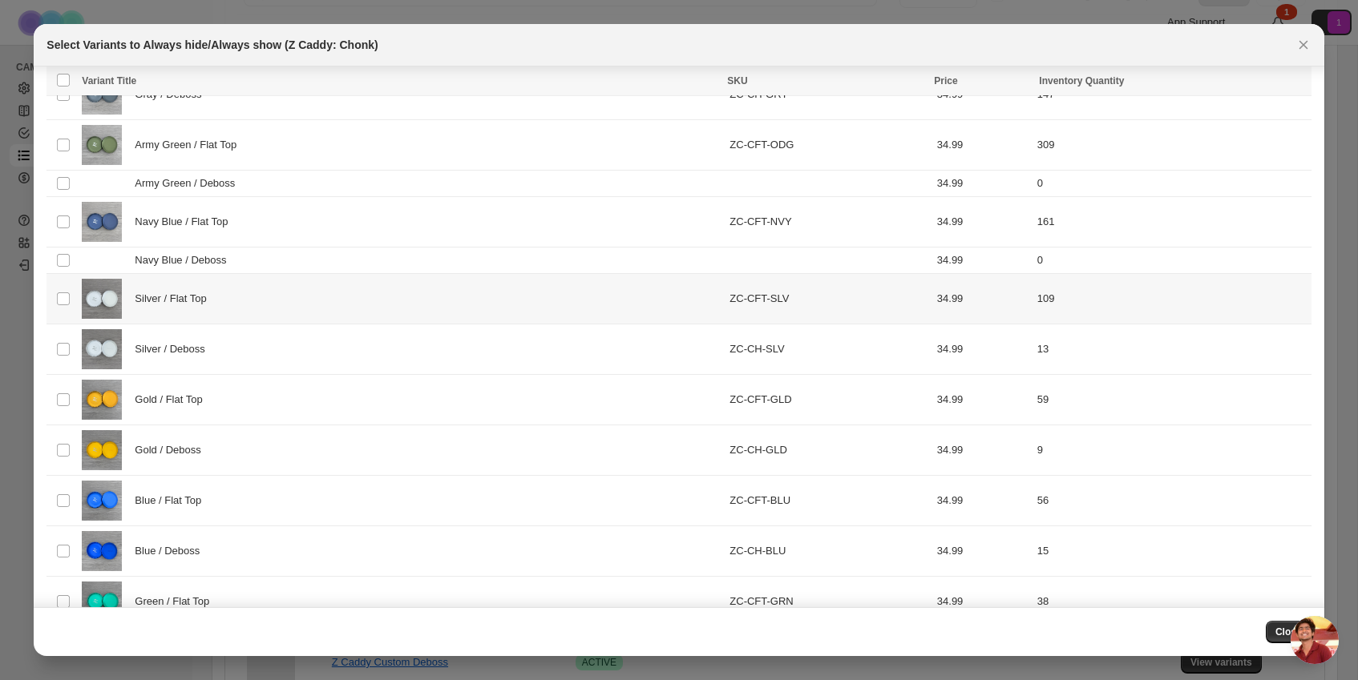
scroll to position [558, 0]
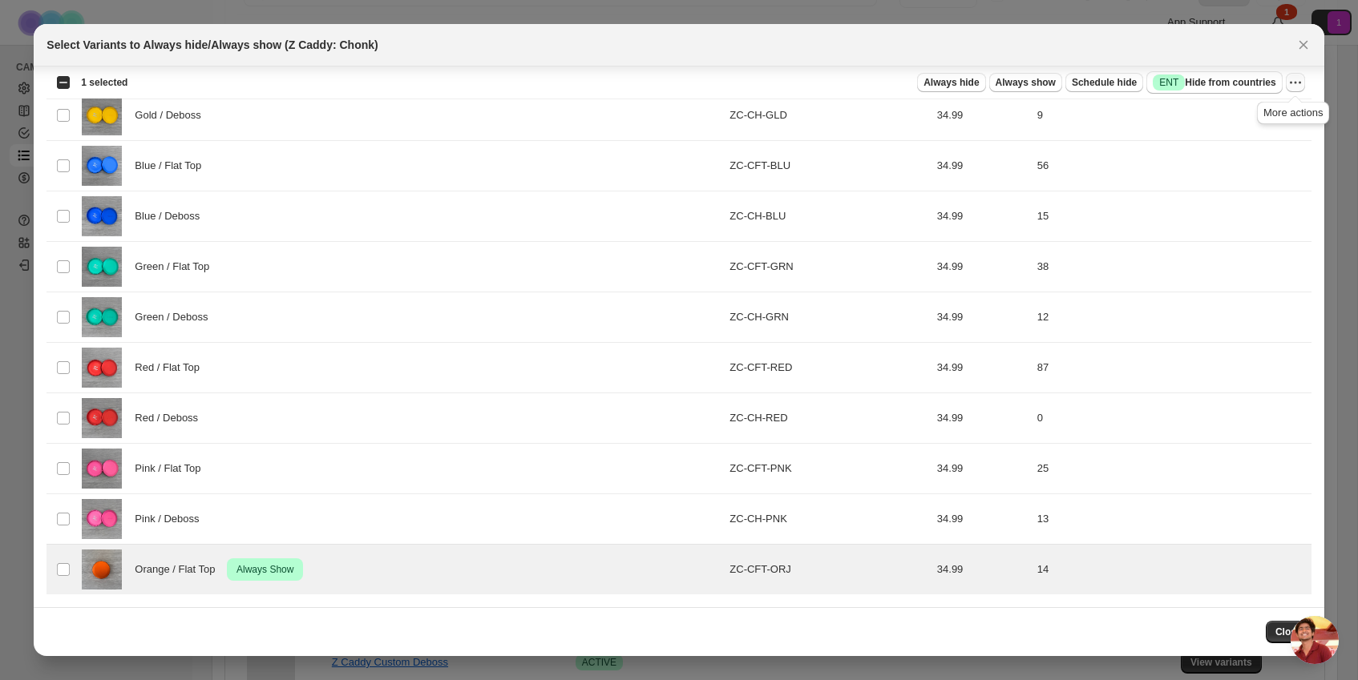
click at [1292, 86] on icon "More actions" at bounding box center [1295, 83] width 16 height 16
click at [1241, 143] on span "Undo always show" at bounding box center [1221, 141] width 87 height 12
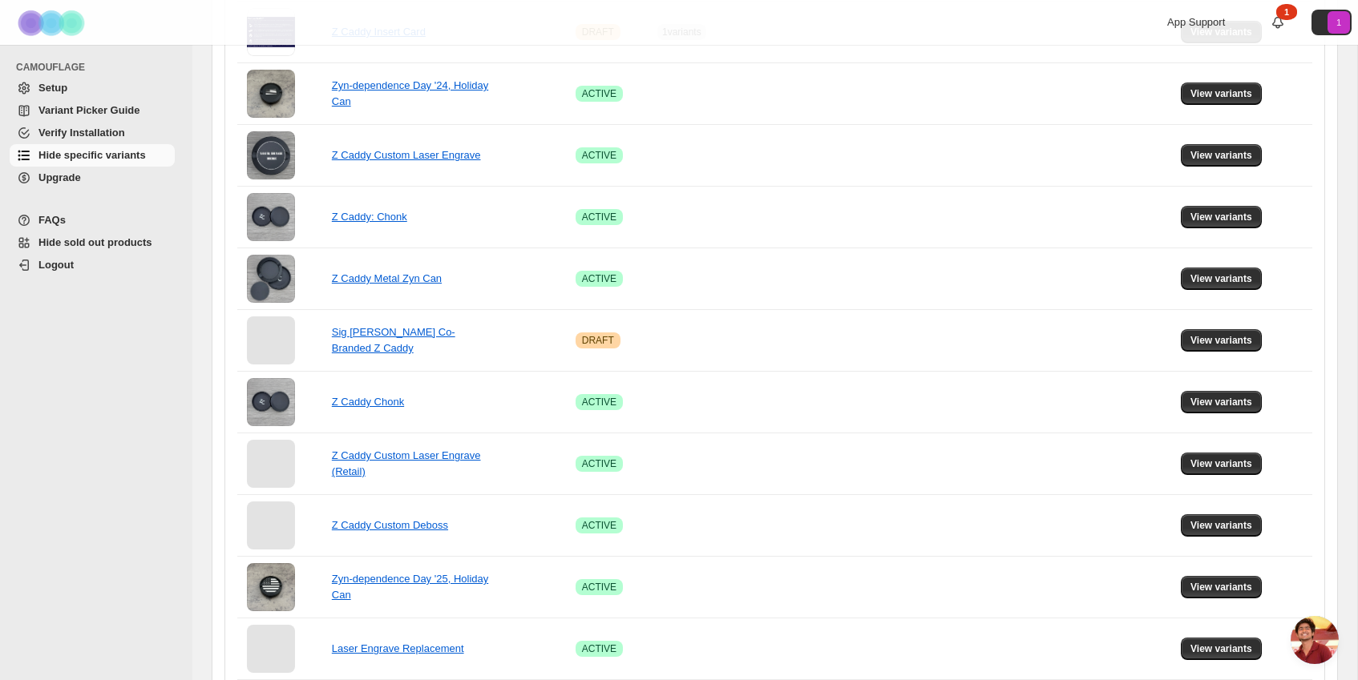
scroll to position [0, 0]
